Goal: Task Accomplishment & Management: Complete application form

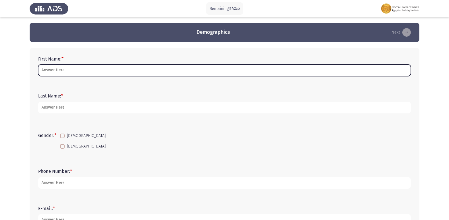
click at [67, 71] on input "First Name: *" at bounding box center [224, 71] width 373 height 12
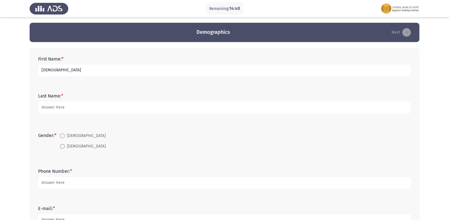
type input "ل"
type input "[PERSON_NAME] [PERSON_NAME] Khattab"
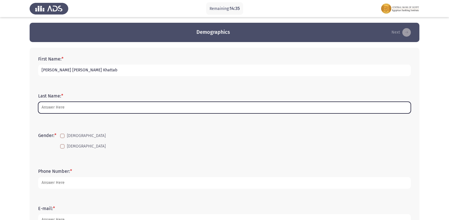
click at [53, 109] on input "Last Name: *" at bounding box center [224, 108] width 373 height 12
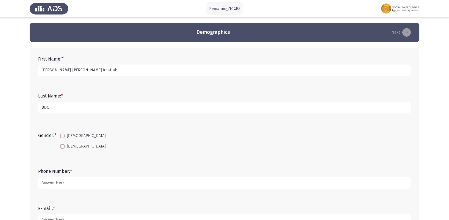
type input "BDC"
click at [62, 147] on span at bounding box center [62, 146] width 5 height 5
click at [62, 149] on input "[DEMOGRAPHIC_DATA]" at bounding box center [62, 149] width 0 height 0
checkbox input "true"
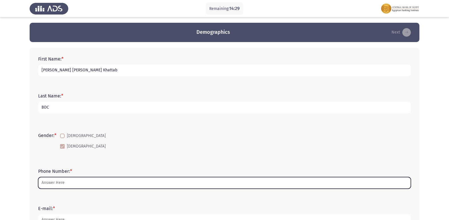
click at [56, 183] on input "Phone Number: *" at bounding box center [224, 183] width 373 height 12
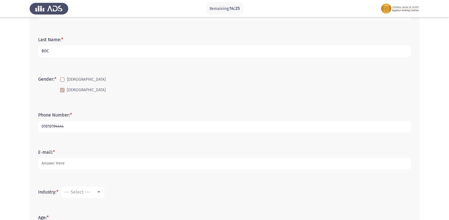
scroll to position [57, 0]
type input "01010194444"
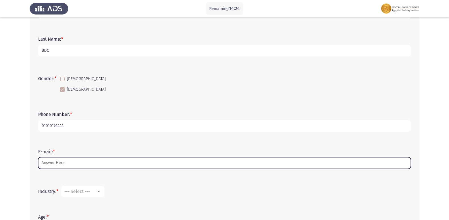
click at [71, 165] on input "E-mail: *" at bounding box center [224, 163] width 373 height 12
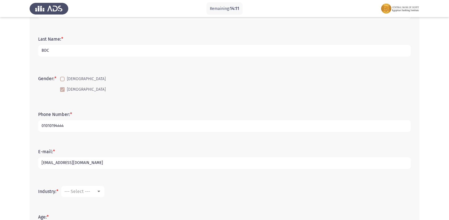
type input "[EMAIL_ADDRESS][DOMAIN_NAME]"
click at [94, 189] on div "--- Select ---" at bounding box center [80, 191] width 32 height 5
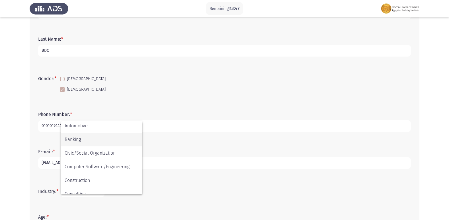
click at [90, 139] on span "Banking" at bounding box center [102, 140] width 74 height 14
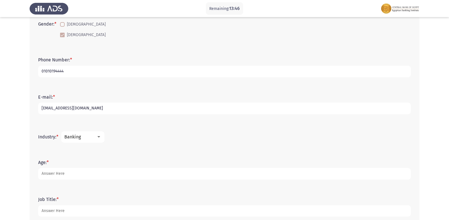
scroll to position [114, 0]
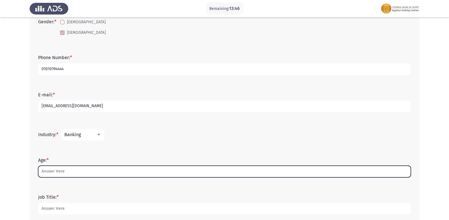
click at [67, 173] on input "Age: *" at bounding box center [224, 172] width 373 height 12
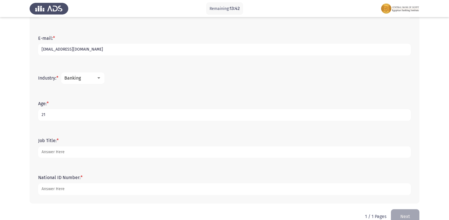
scroll to position [171, 0]
type input "21"
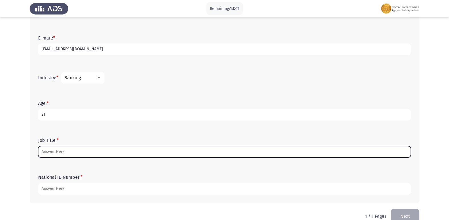
click at [71, 152] on input "Job Title: *" at bounding box center [224, 152] width 373 height 12
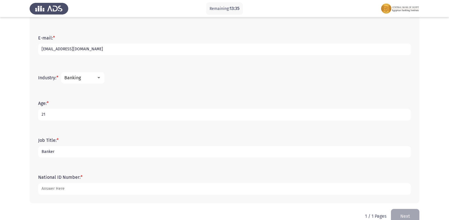
type input "Banker"
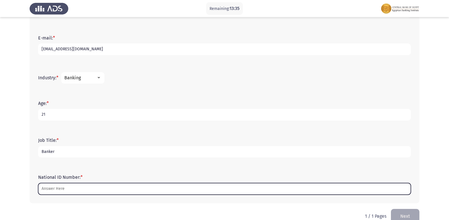
click at [68, 192] on input "National ID Number: *" at bounding box center [224, 189] width 373 height 12
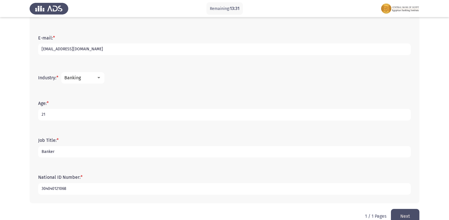
type input "3040401210680"
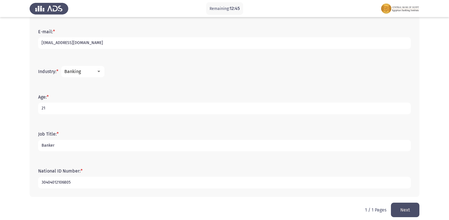
scroll to position [183, 0]
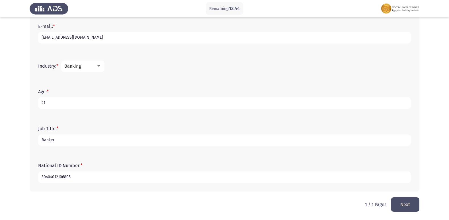
type input "30404012106805"
click at [404, 204] on button "Next" at bounding box center [405, 205] width 28 height 15
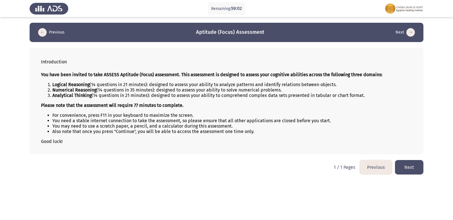
click at [411, 168] on button "Next" at bounding box center [409, 167] width 28 height 15
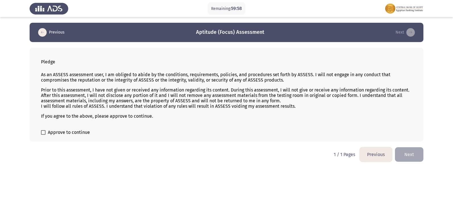
click at [45, 130] on label "Approve to continue" at bounding box center [65, 132] width 49 height 7
click at [43, 135] on input "Approve to continue" at bounding box center [43, 135] width 0 height 0
checkbox input "true"
click at [412, 155] on button "Next" at bounding box center [409, 155] width 28 height 15
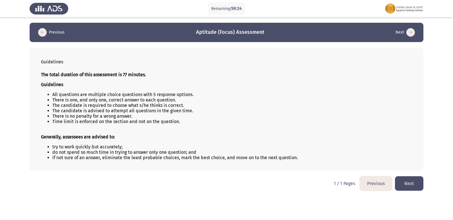
click at [418, 186] on button "Next" at bounding box center [409, 184] width 28 height 15
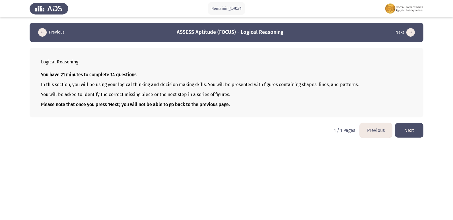
click at [412, 129] on button "Next" at bounding box center [409, 130] width 28 height 15
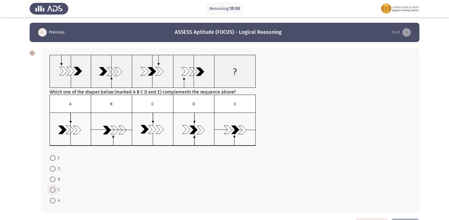
click at [52, 194] on label "C" at bounding box center [55, 190] width 10 height 7
click at [52, 193] on input "C" at bounding box center [53, 190] width 6 height 6
radio input "true"
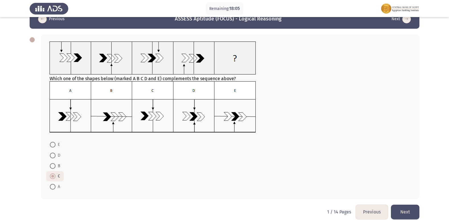
scroll to position [21, 0]
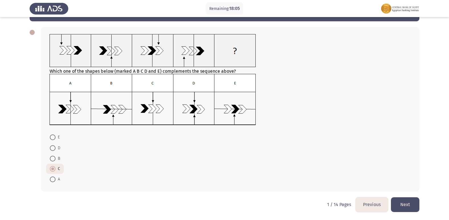
click at [400, 199] on button "Next" at bounding box center [405, 205] width 28 height 15
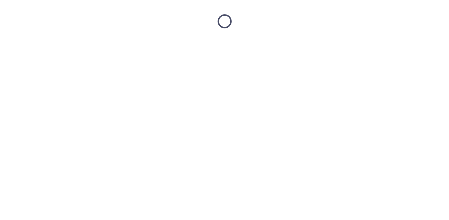
scroll to position [0, 0]
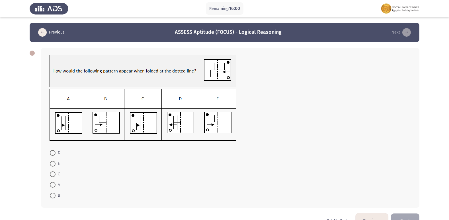
click at [53, 176] on span at bounding box center [53, 175] width 6 height 6
click at [53, 176] on input "C" at bounding box center [53, 175] width 6 height 6
radio input "true"
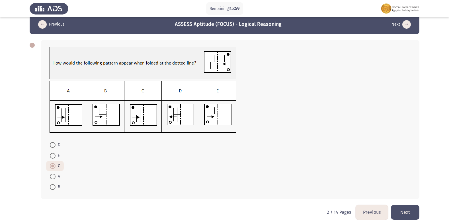
scroll to position [16, 0]
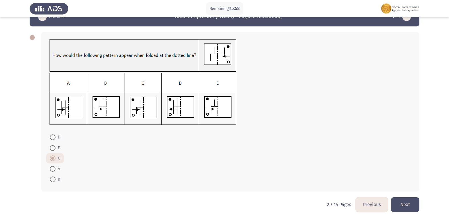
click at [411, 200] on button "Next" at bounding box center [405, 205] width 28 height 15
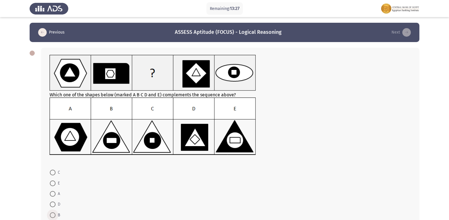
click at [55, 217] on span at bounding box center [53, 216] width 6 height 6
click at [55, 217] on input "B" at bounding box center [53, 216] width 6 height 6
radio input "true"
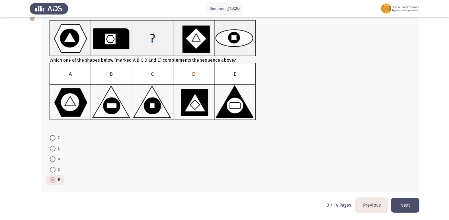
scroll to position [35, 0]
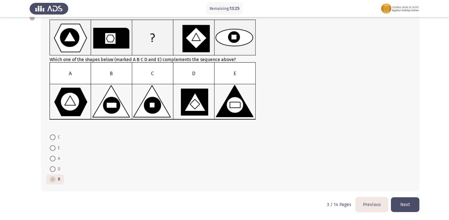
click at [408, 202] on button "Next" at bounding box center [405, 205] width 28 height 15
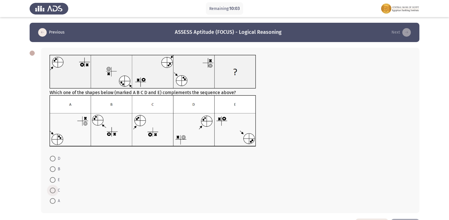
click at [54, 190] on span at bounding box center [53, 191] width 6 height 6
click at [54, 190] on input "C" at bounding box center [53, 191] width 6 height 6
radio input "true"
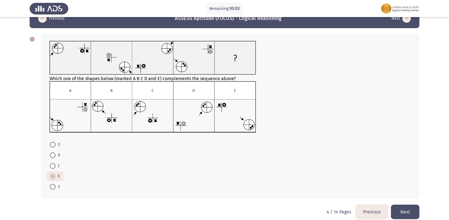
scroll to position [21, 0]
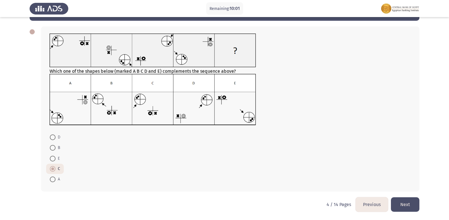
click at [410, 203] on button "Next" at bounding box center [405, 205] width 28 height 15
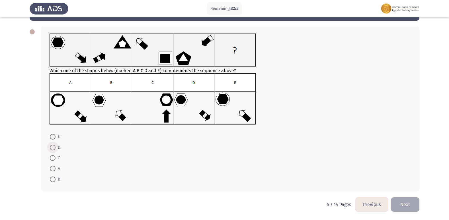
click at [51, 148] on span at bounding box center [53, 148] width 6 height 6
click at [51, 148] on input "D" at bounding box center [53, 148] width 6 height 6
radio input "true"
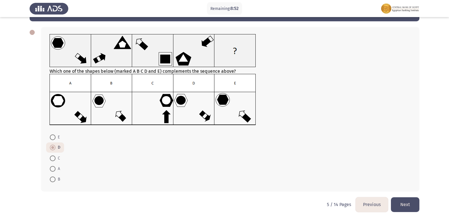
click at [412, 200] on button "Next" at bounding box center [405, 205] width 28 height 15
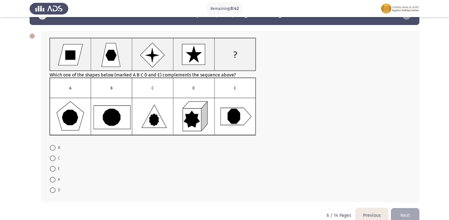
scroll to position [0, 0]
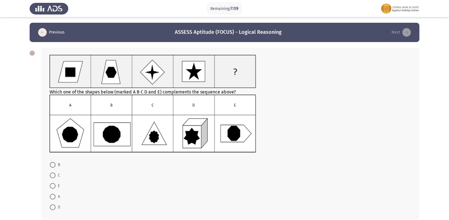
click at [55, 167] on span at bounding box center [53, 165] width 6 height 6
click at [55, 167] on input "B" at bounding box center [53, 165] width 6 height 6
radio input "true"
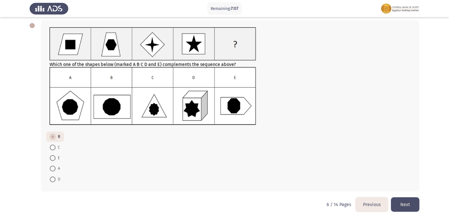
click at [408, 200] on button "Next" at bounding box center [405, 205] width 28 height 15
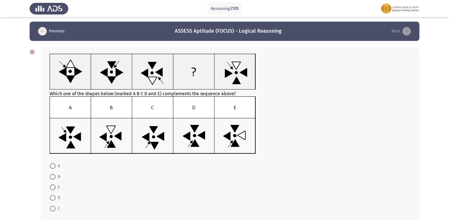
scroll to position [0, 0]
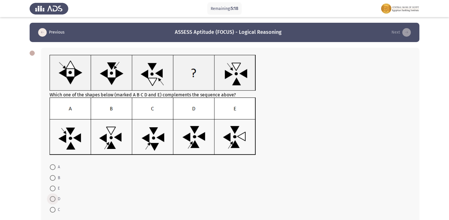
click at [54, 197] on span at bounding box center [53, 199] width 6 height 6
click at [54, 197] on input "D" at bounding box center [53, 199] width 6 height 6
radio input "true"
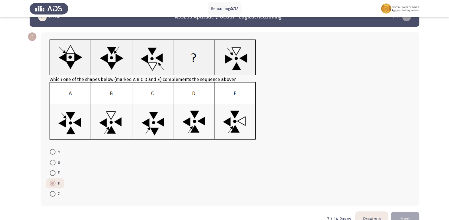
scroll to position [30, 0]
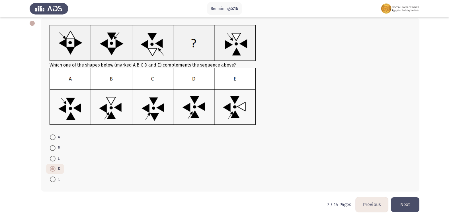
click at [400, 203] on button "Next" at bounding box center [405, 205] width 28 height 15
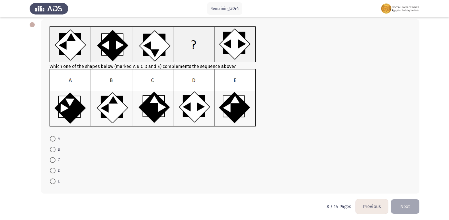
scroll to position [30, 0]
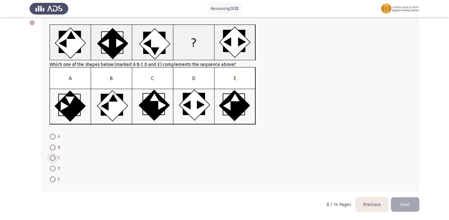
click at [54, 159] on span at bounding box center [53, 158] width 6 height 6
click at [54, 159] on input "C" at bounding box center [53, 158] width 6 height 6
radio input "true"
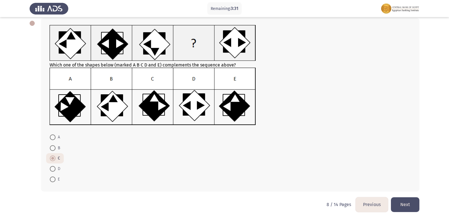
click at [409, 202] on button "Next" at bounding box center [405, 205] width 28 height 15
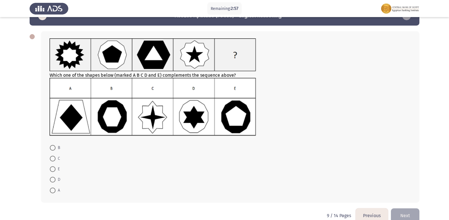
scroll to position [0, 0]
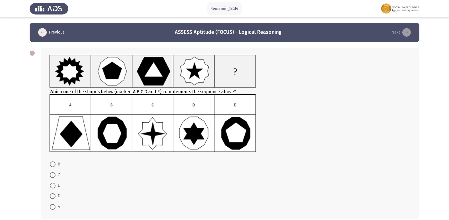
click at [55, 197] on span at bounding box center [53, 197] width 6 height 6
click at [55, 197] on input "D" at bounding box center [53, 197] width 6 height 6
radio input "true"
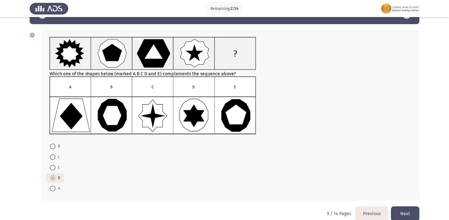
scroll to position [27, 0]
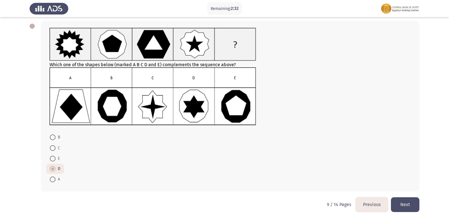
click at [412, 207] on button "Next" at bounding box center [405, 205] width 28 height 15
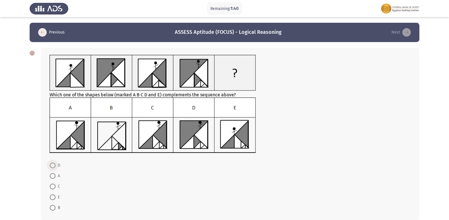
click at [51, 165] on span at bounding box center [53, 166] width 6 height 6
click at [51, 165] on input "D" at bounding box center [53, 166] width 6 height 6
radio input "true"
click at [52, 177] on span at bounding box center [53, 176] width 6 height 6
click at [52, 177] on input "A" at bounding box center [53, 176] width 6 height 6
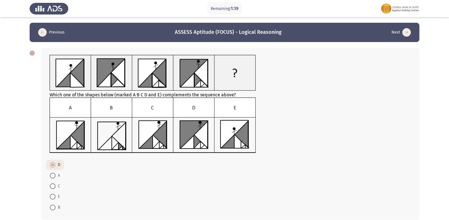
radio input "true"
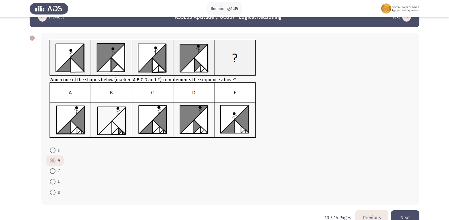
scroll to position [28, 0]
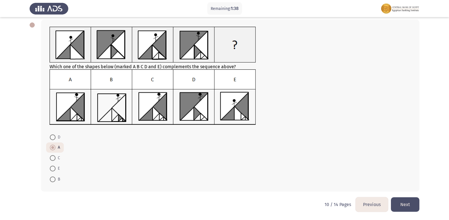
click at [406, 203] on button "Next" at bounding box center [405, 205] width 28 height 15
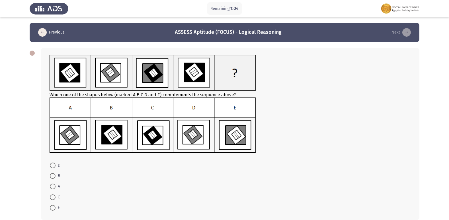
click at [55, 165] on span at bounding box center [53, 166] width 6 height 6
click at [55, 165] on input "D" at bounding box center [53, 166] width 6 height 6
radio input "true"
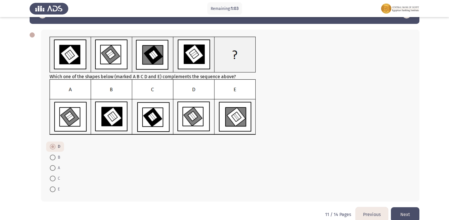
scroll to position [28, 0]
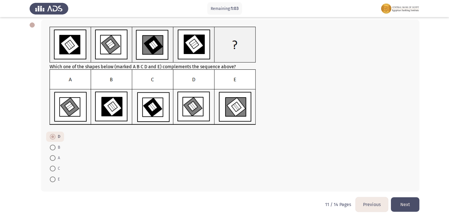
click at [410, 202] on button "Next" at bounding box center [405, 205] width 28 height 15
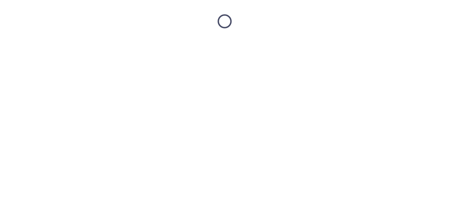
scroll to position [0, 0]
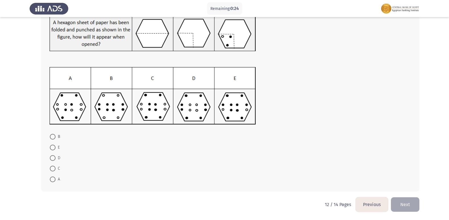
click at [51, 169] on span at bounding box center [53, 169] width 6 height 6
click at [51, 169] on input "C" at bounding box center [53, 169] width 6 height 6
radio input "true"
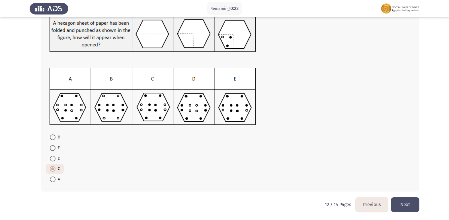
click at [410, 200] on button "Next" at bounding box center [405, 205] width 28 height 15
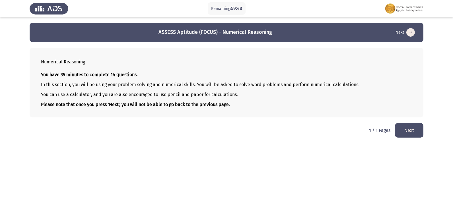
click at [415, 130] on button "Next" at bounding box center [409, 130] width 28 height 15
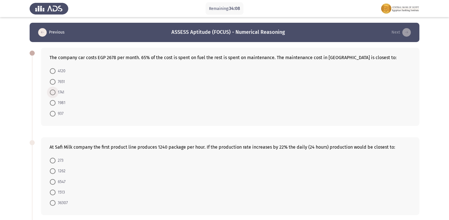
click at [52, 91] on span at bounding box center [53, 93] width 6 height 6
click at [52, 91] on input "1741" at bounding box center [53, 93] width 6 height 6
radio input "true"
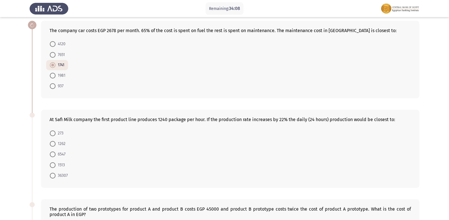
scroll to position [85, 0]
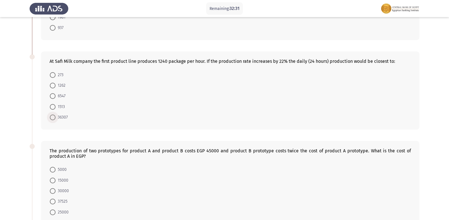
click at [52, 118] on span at bounding box center [53, 118] width 6 height 6
click at [52, 118] on input "36307" at bounding box center [53, 118] width 6 height 6
radio input "true"
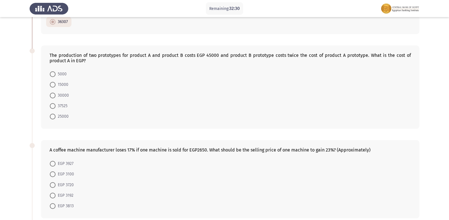
scroll to position [171, 0]
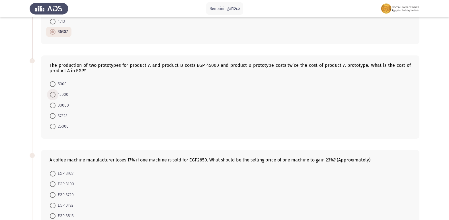
click at [52, 94] on span at bounding box center [53, 95] width 6 height 6
click at [52, 94] on input "15000" at bounding box center [53, 95] width 6 height 6
radio input "true"
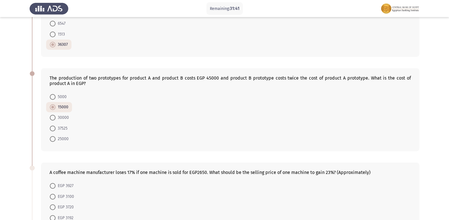
scroll to position [256, 0]
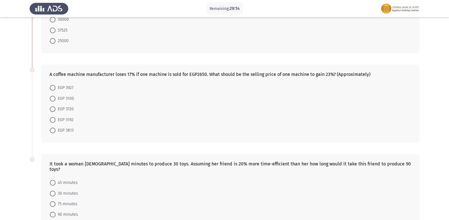
click at [50, 101] on span at bounding box center [53, 99] width 6 height 6
click at [50, 101] on input "EGP 3100" at bounding box center [53, 99] width 6 height 6
radio input "true"
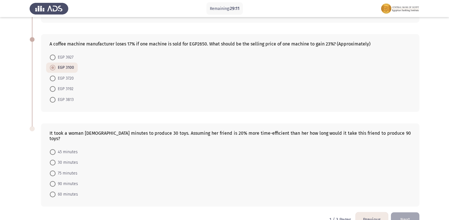
scroll to position [296, 0]
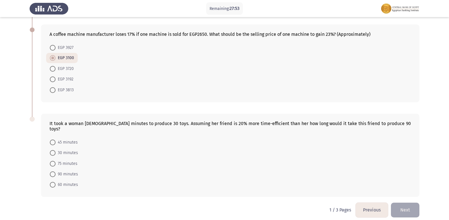
click at [51, 182] on span at bounding box center [53, 185] width 6 height 6
click at [51, 182] on input "60 minutes" at bounding box center [53, 185] width 6 height 6
radio input "true"
click at [415, 203] on button "Next" at bounding box center [405, 210] width 28 height 15
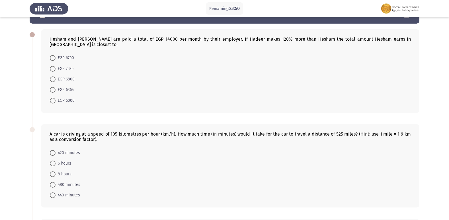
scroll to position [28, 0]
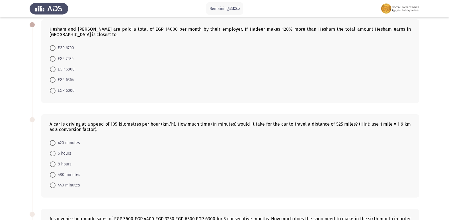
click at [54, 45] on span at bounding box center [53, 48] width 6 height 6
click at [54, 45] on input "EGP 6700" at bounding box center [53, 48] width 6 height 6
radio input "true"
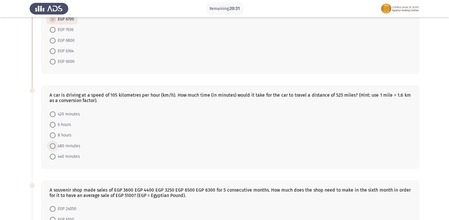
click at [53, 144] on span at bounding box center [53, 147] width 6 height 6
click at [53, 144] on input "480 minutes" at bounding box center [53, 147] width 6 height 6
radio input "true"
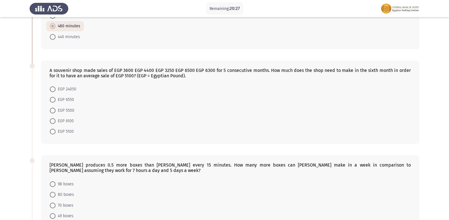
scroll to position [171, 0]
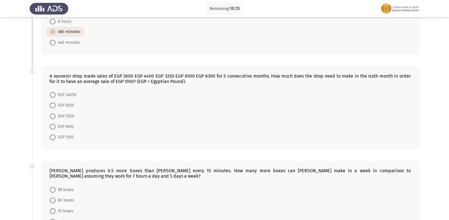
click at [52, 103] on span at bounding box center [53, 106] width 6 height 6
click at [52, 103] on input "EGP 6550" at bounding box center [53, 106] width 6 height 6
radio input "true"
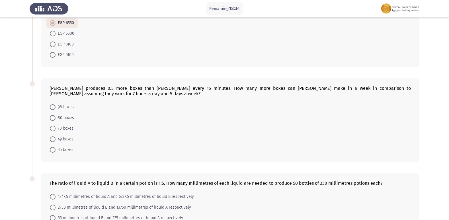
scroll to position [256, 0]
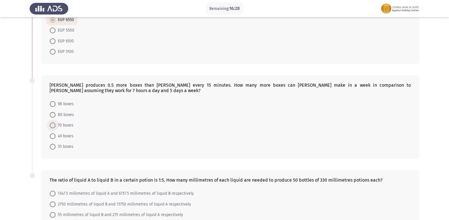
click at [61, 122] on span "70 boxes" at bounding box center [65, 125] width 18 height 7
click at [56, 123] on input "70 boxes" at bounding box center [53, 126] width 6 height 6
radio input "true"
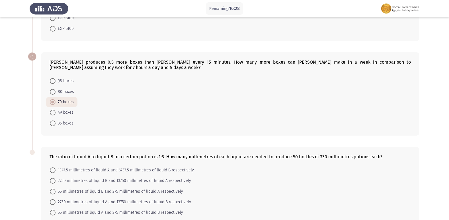
scroll to position [307, 0]
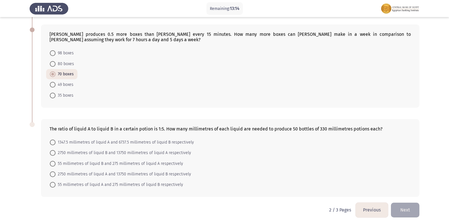
click at [53, 150] on span at bounding box center [53, 153] width 6 height 6
click at [53, 150] on input "2750 millimetres of liquid B and 13750 millimetres of liquid A respectively" at bounding box center [53, 153] width 6 height 6
radio input "true"
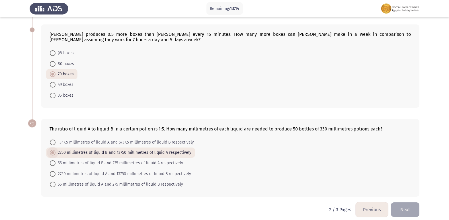
scroll to position [307, 0]
click at [406, 205] on button "Next" at bounding box center [405, 210] width 28 height 15
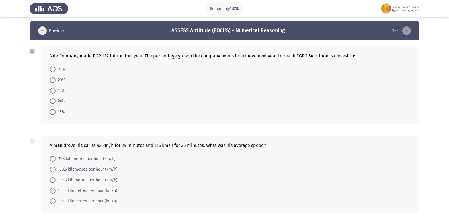
scroll to position [0, 0]
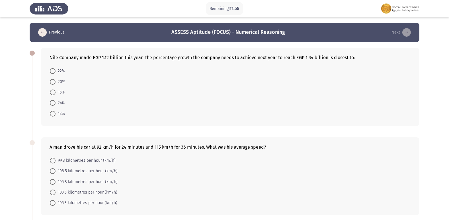
click at [56, 82] on span "20%" at bounding box center [61, 82] width 10 height 7
click at [56, 82] on input "20%" at bounding box center [53, 82] width 6 height 6
radio input "true"
click at [52, 190] on span at bounding box center [53, 193] width 6 height 6
click at [52, 190] on input "103.5 kilometres per hour (km/h)" at bounding box center [53, 193] width 6 height 6
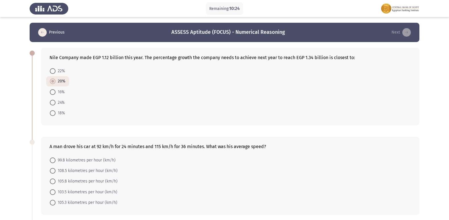
radio input "true"
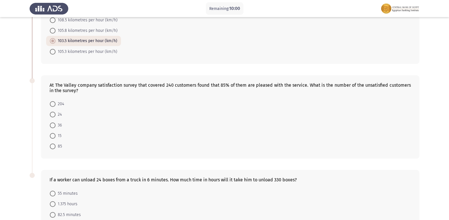
scroll to position [151, 0]
click at [53, 122] on label "36" at bounding box center [56, 125] width 12 height 7
click at [53, 123] on input "36" at bounding box center [53, 126] width 6 height 6
radio input "true"
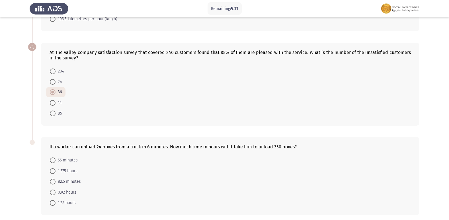
scroll to position [207, 0]
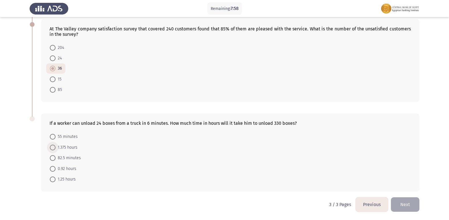
click at [57, 150] on span "1.375 hours" at bounding box center [67, 147] width 22 height 7
click at [56, 150] on input "1.375 hours" at bounding box center [53, 148] width 6 height 6
radio input "true"
click at [365, 206] on button "Previous" at bounding box center [372, 205] width 32 height 15
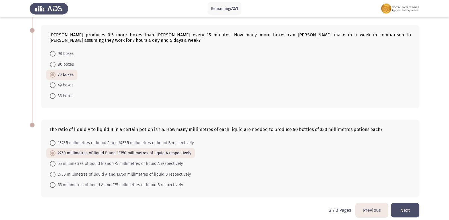
scroll to position [307, 0]
click at [366, 203] on button "Previous" at bounding box center [372, 210] width 32 height 15
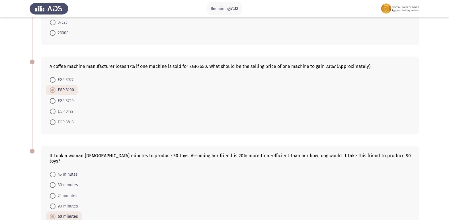
scroll to position [296, 0]
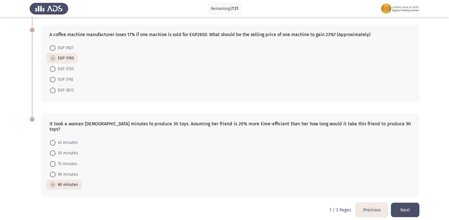
click at [402, 203] on button "Next" at bounding box center [405, 210] width 28 height 15
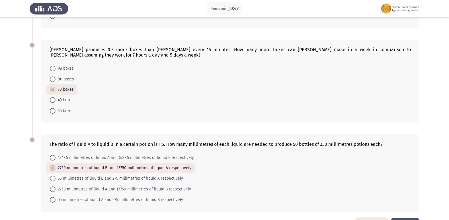
scroll to position [307, 0]
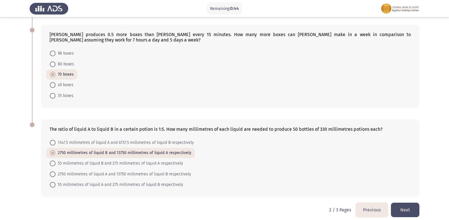
click at [415, 206] on button "Next" at bounding box center [405, 210] width 28 height 15
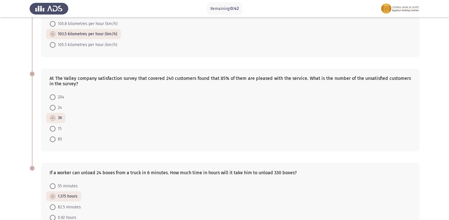
scroll to position [207, 0]
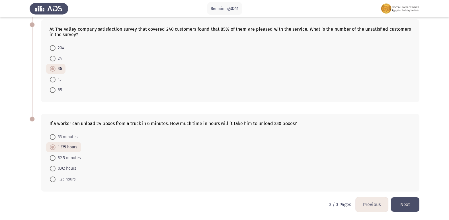
click at [403, 202] on button "Next" at bounding box center [405, 205] width 28 height 15
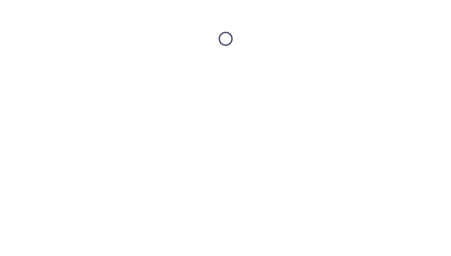
scroll to position [0, 0]
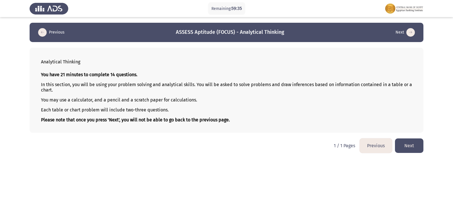
click at [417, 150] on button "Next" at bounding box center [409, 146] width 28 height 15
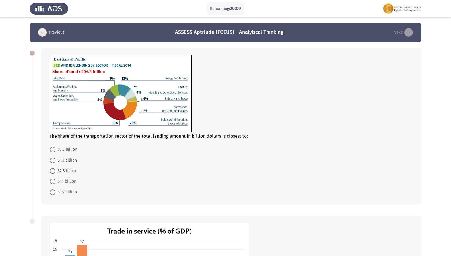
click at [53, 195] on label "$1.9 billion" at bounding box center [63, 192] width 27 height 7
click at [53, 195] on input "$1.9 billion" at bounding box center [53, 193] width 6 height 6
radio input "true"
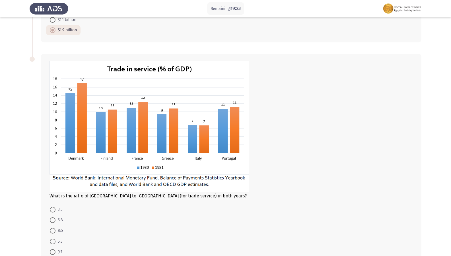
scroll to position [171, 0]
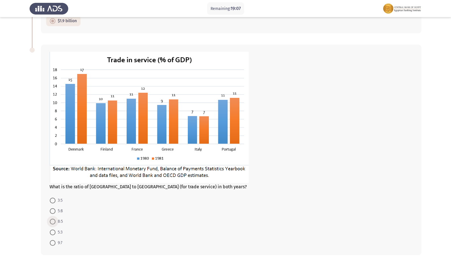
click at [54, 220] on span at bounding box center [53, 222] width 6 height 6
click at [54, 220] on input "8:5" at bounding box center [53, 222] width 6 height 6
radio input "true"
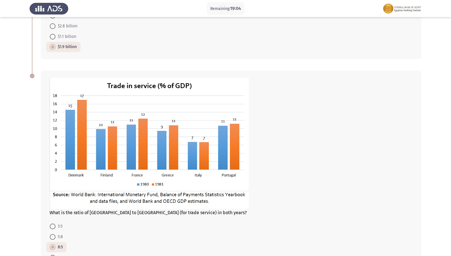
scroll to position [198, 0]
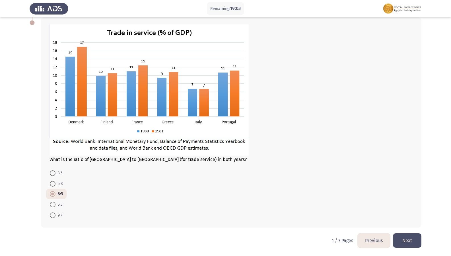
click at [412, 220] on button "Next" at bounding box center [407, 241] width 28 height 15
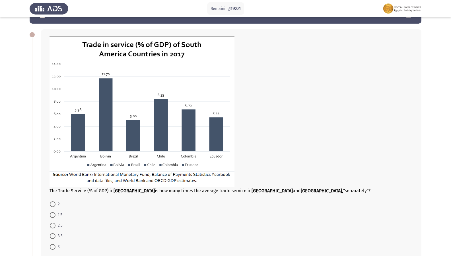
scroll to position [28, 0]
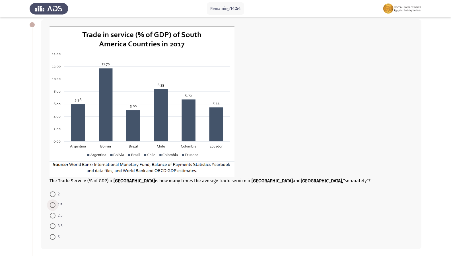
click at [56, 205] on span "1.5" at bounding box center [59, 205] width 7 height 7
click at [56, 205] on input "1.5" at bounding box center [53, 205] width 6 height 6
radio input "true"
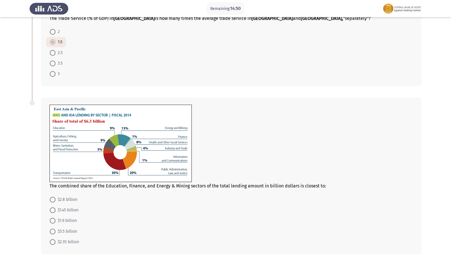
scroll to position [218, 0]
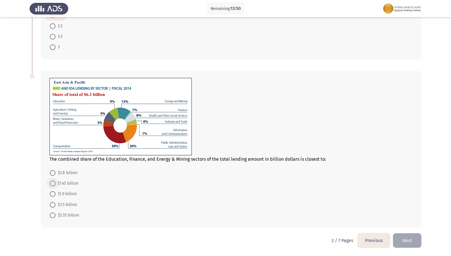
click at [60, 182] on span "$1.45 billion" at bounding box center [67, 183] width 23 height 7
click at [56, 182] on input "$1.45 billion" at bounding box center [53, 184] width 6 height 6
radio input "true"
click at [410, 220] on button "Next" at bounding box center [407, 241] width 28 height 15
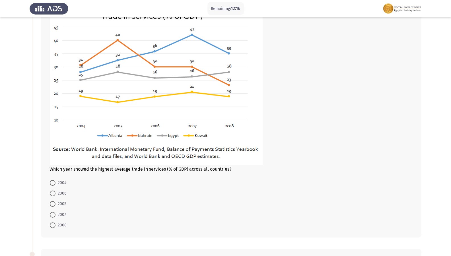
scroll to position [57, 0]
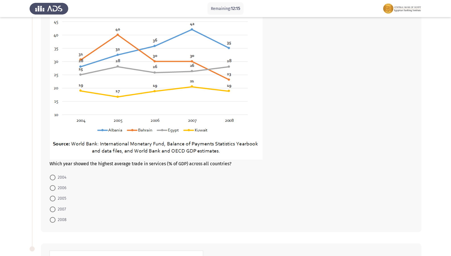
click at [61, 212] on span "2007" at bounding box center [61, 209] width 11 height 7
click at [56, 212] on input "2007" at bounding box center [53, 210] width 6 height 6
radio input "true"
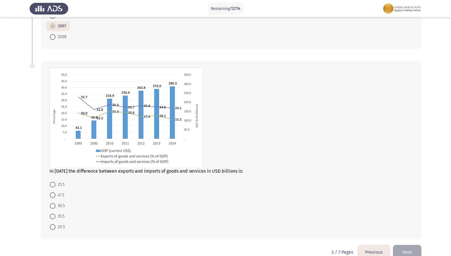
scroll to position [251, 0]
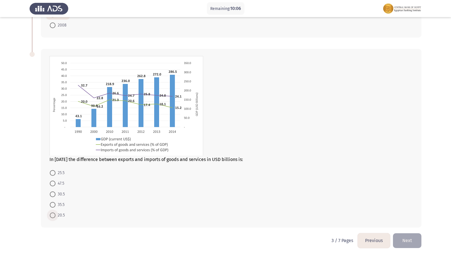
click at [51, 218] on span at bounding box center [53, 216] width 6 height 6
click at [51, 218] on input "20.5" at bounding box center [53, 216] width 6 height 6
radio input "true"
click at [415, 220] on button "Next" at bounding box center [407, 241] width 28 height 15
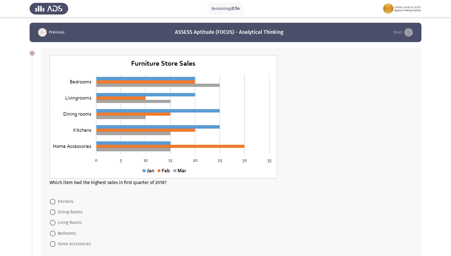
scroll to position [28, 0]
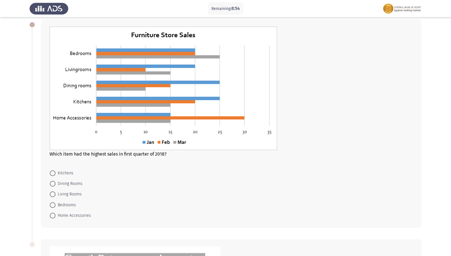
click at [59, 201] on mat-radio-button "Bedrooms" at bounding box center [63, 205] width 34 height 11
click at [61, 208] on span "Bedrooms" at bounding box center [66, 205] width 21 height 7
click at [56, 208] on input "Bedrooms" at bounding box center [53, 205] width 6 height 6
radio input "true"
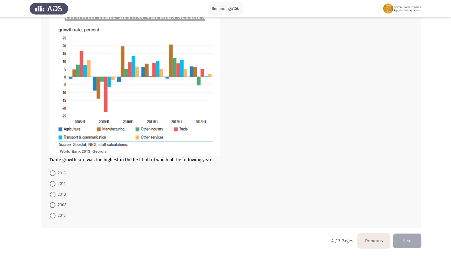
scroll to position [271, 0]
click at [55, 215] on span at bounding box center [53, 216] width 6 height 6
click at [55, 215] on input "2012" at bounding box center [53, 216] width 6 height 6
radio input "true"
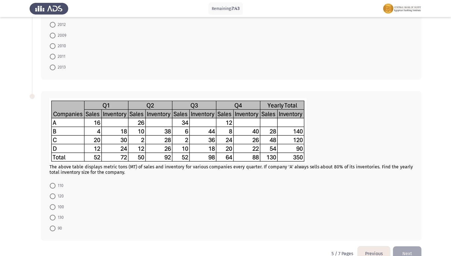
scroll to position [212, 0]
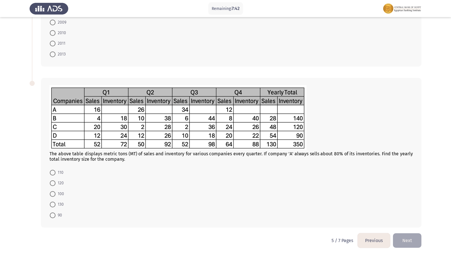
click at [366, 220] on button "Previous" at bounding box center [374, 241] width 32 height 15
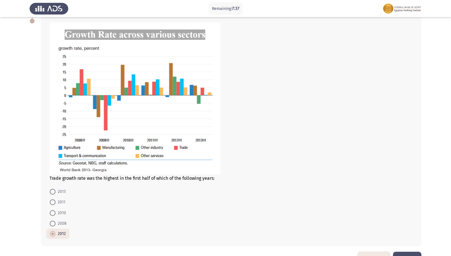
scroll to position [242, 0]
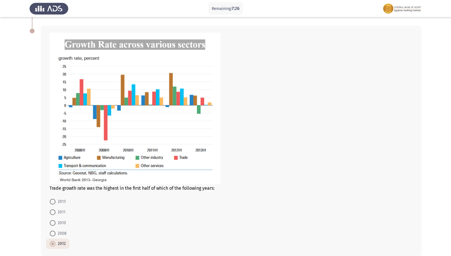
click at [54, 220] on span at bounding box center [53, 234] width 6 height 6
click at [54, 220] on input "2008" at bounding box center [53, 234] width 6 height 6
radio input "true"
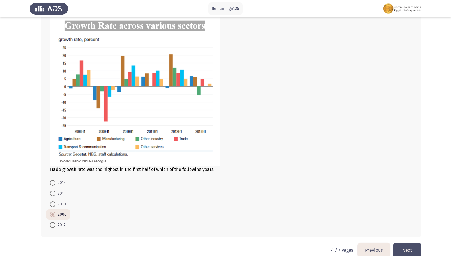
scroll to position [271, 0]
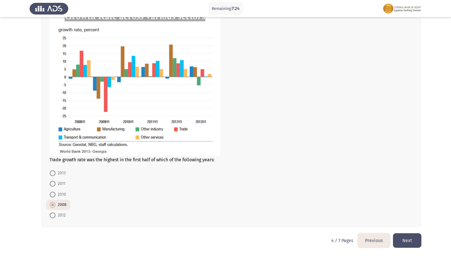
click at [397, 220] on button "Next" at bounding box center [407, 241] width 28 height 15
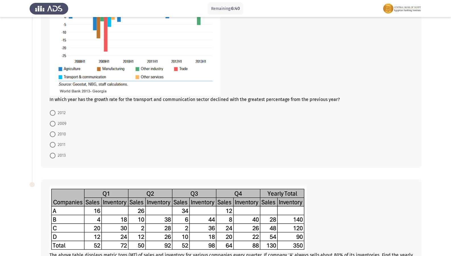
scroll to position [114, 0]
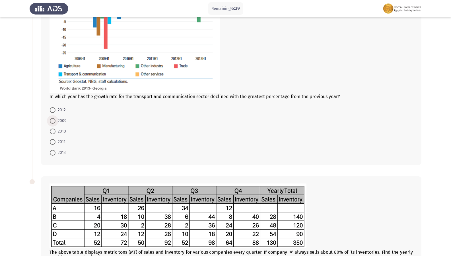
click at [52, 122] on span at bounding box center [53, 121] width 6 height 6
click at [52, 122] on input "2009" at bounding box center [53, 121] width 6 height 6
radio input "true"
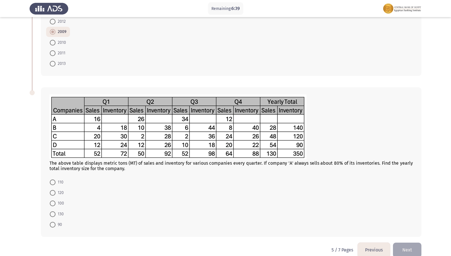
scroll to position [212, 0]
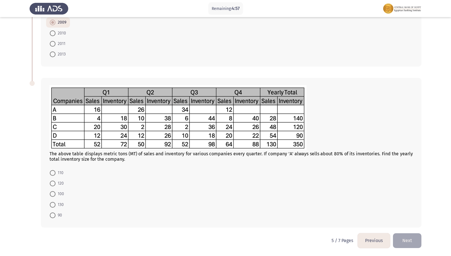
click at [61, 171] on span "110" at bounding box center [60, 173] width 8 height 7
click at [56, 171] on input "110" at bounding box center [53, 173] width 6 height 6
radio input "true"
click at [406, 220] on button "Next" at bounding box center [407, 241] width 28 height 15
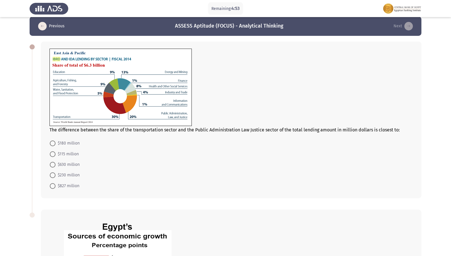
scroll to position [0, 0]
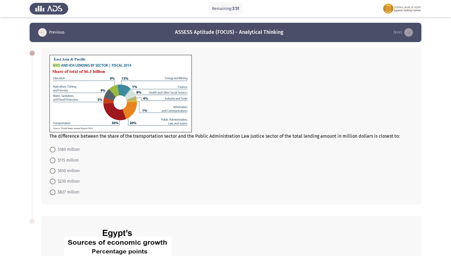
click at [58, 169] on span "$630 million" at bounding box center [68, 171] width 24 height 7
click at [56, 169] on input "$630 million" at bounding box center [53, 171] width 6 height 6
radio input "true"
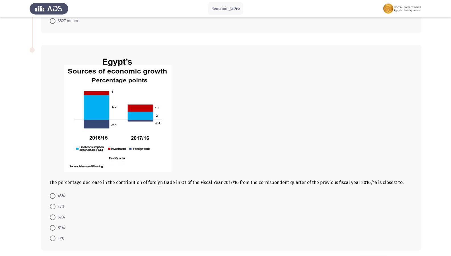
scroll to position [194, 0]
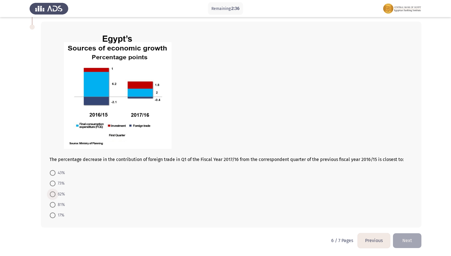
click at [56, 191] on span "62%" at bounding box center [60, 194] width 9 height 7
click at [56, 192] on input "62%" at bounding box center [53, 195] width 6 height 6
radio input "true"
click at [409, 220] on button "Next" at bounding box center [407, 241] width 28 height 15
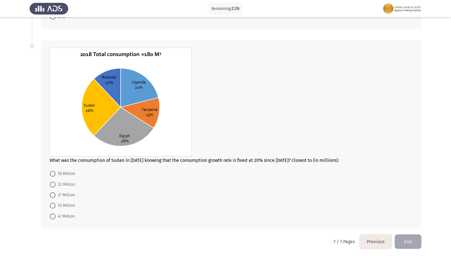
scroll to position [226, 0]
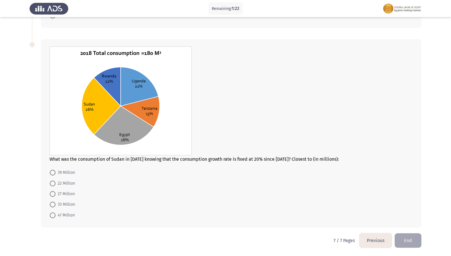
click at [71, 172] on span "39 Million" at bounding box center [66, 172] width 20 height 7
click at [56, 172] on input "39 Million" at bounding box center [53, 173] width 6 height 6
radio input "true"
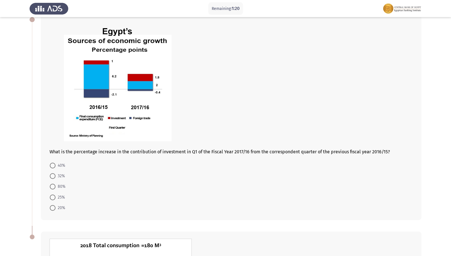
scroll to position [0, 0]
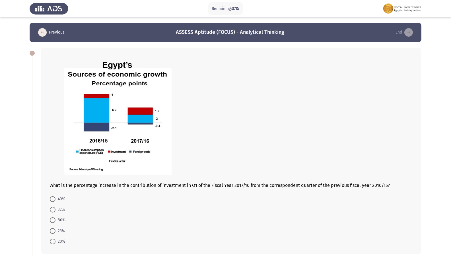
click at [54, 218] on span at bounding box center [53, 221] width 6 height 6
click at [54, 218] on input "80%" at bounding box center [53, 221] width 6 height 6
radio input "true"
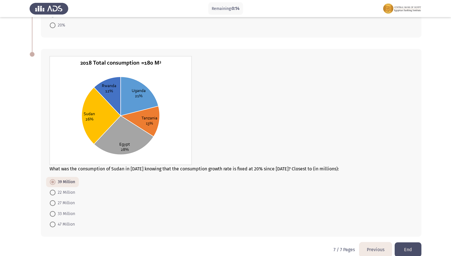
scroll to position [225, 0]
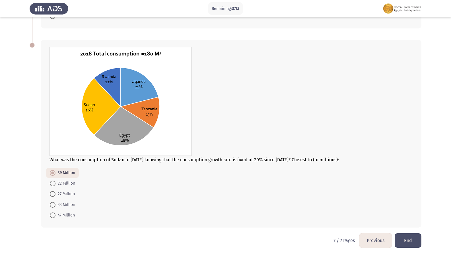
click at [367, 220] on button "Previous" at bounding box center [376, 241] width 32 height 15
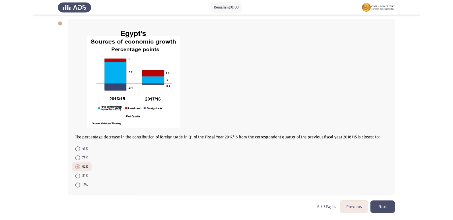
scroll to position [0, 0]
